Goal: Find specific page/section: Find specific page/section

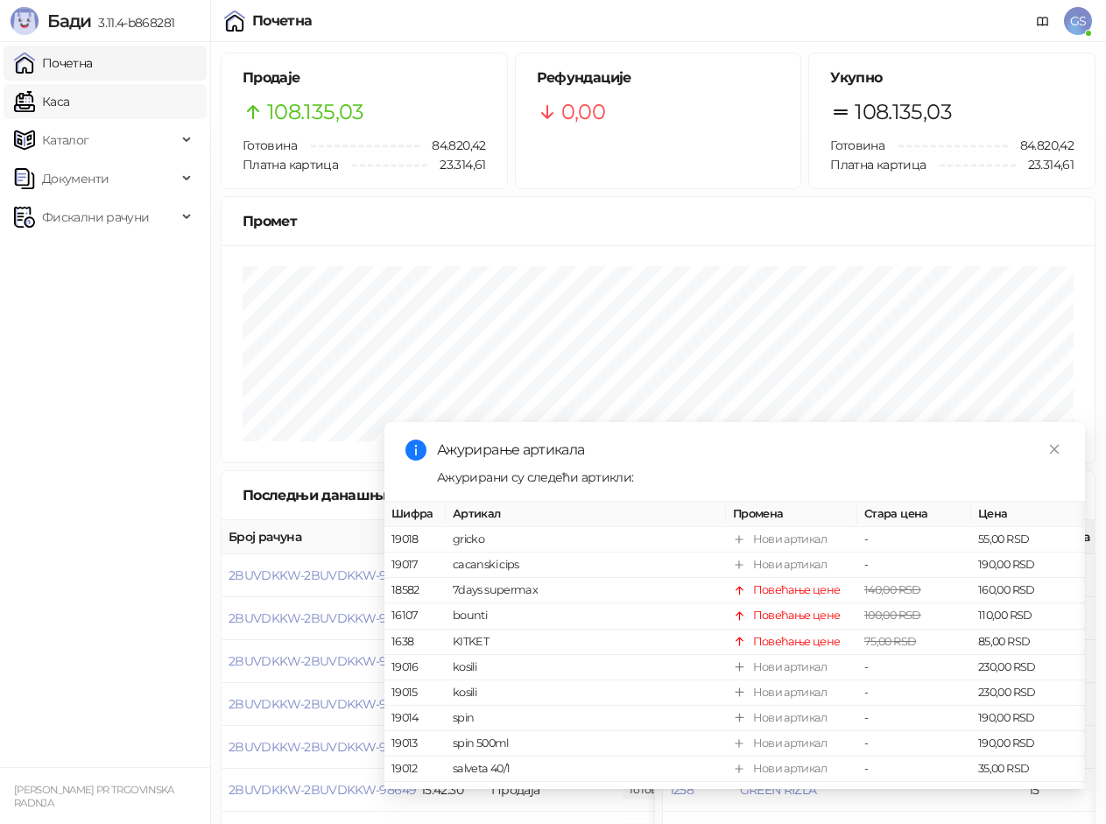
click at [69, 84] on link "Каса" at bounding box center [41, 101] width 55 height 35
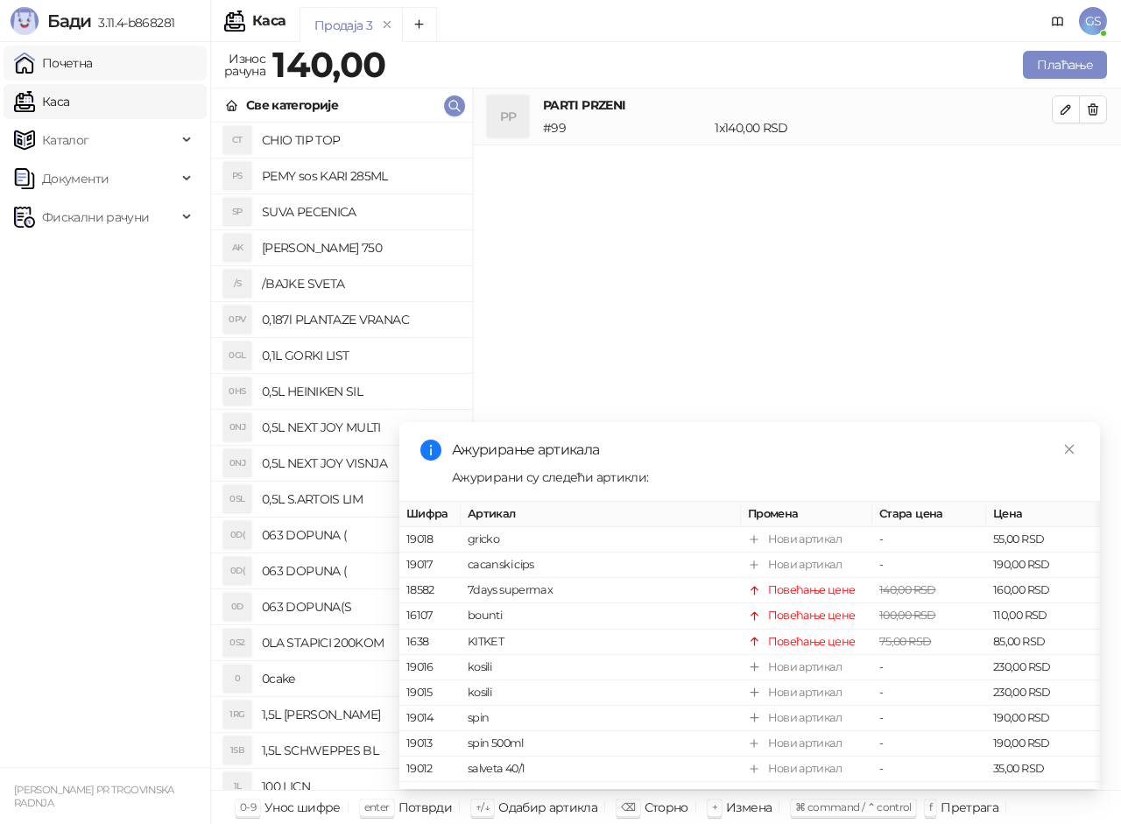
click at [93, 66] on link "Почетна" at bounding box center [53, 63] width 79 height 35
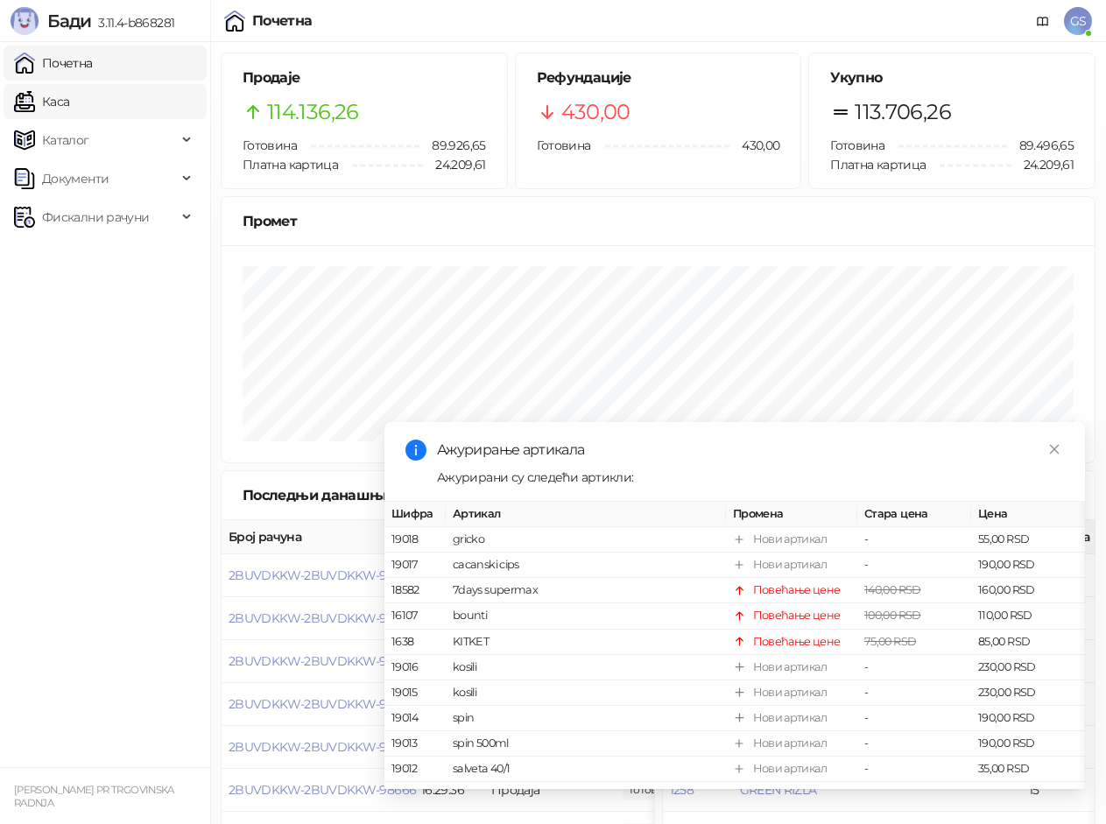
click at [69, 87] on link "Каса" at bounding box center [41, 101] width 55 height 35
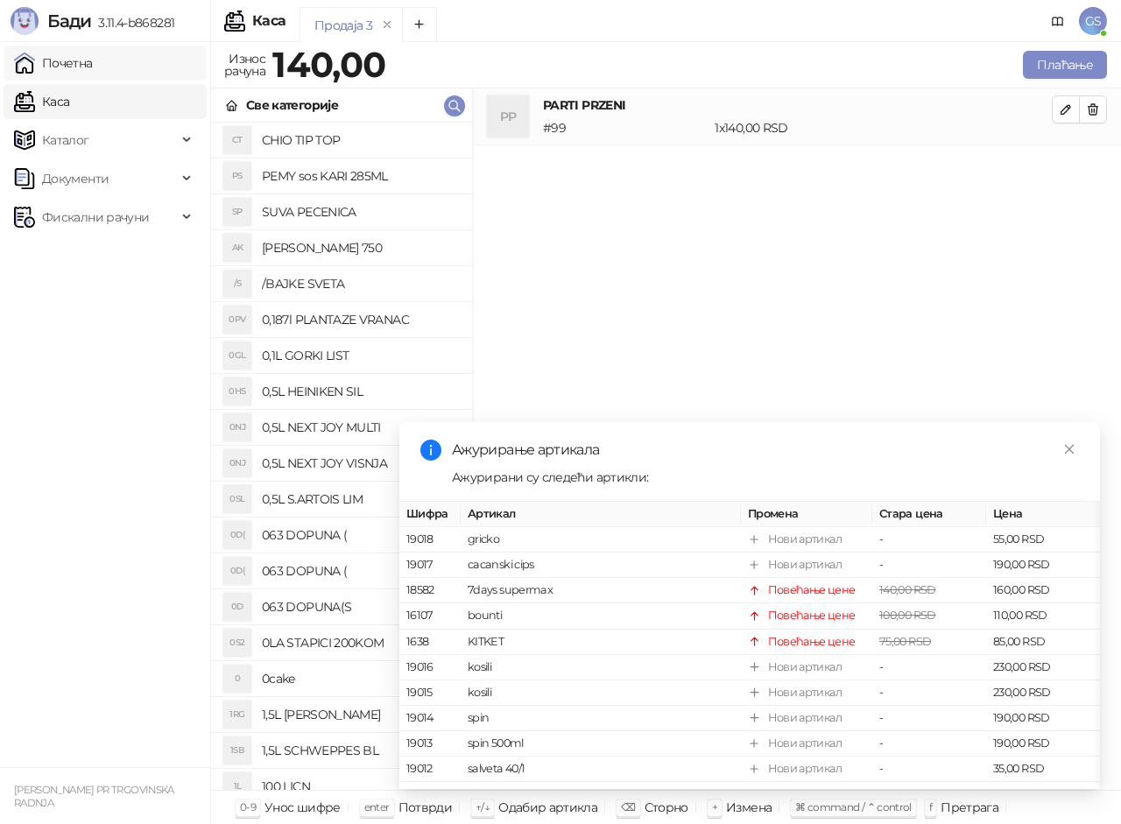
click at [93, 60] on link "Почетна" at bounding box center [53, 63] width 79 height 35
